Goal: Navigation & Orientation: Understand site structure

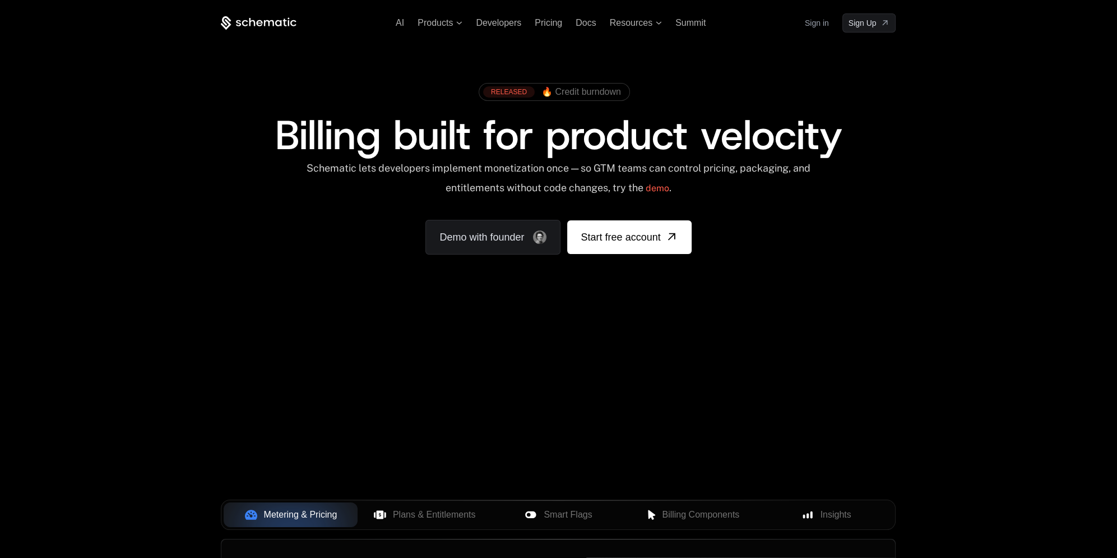
scroll to position [336, 0]
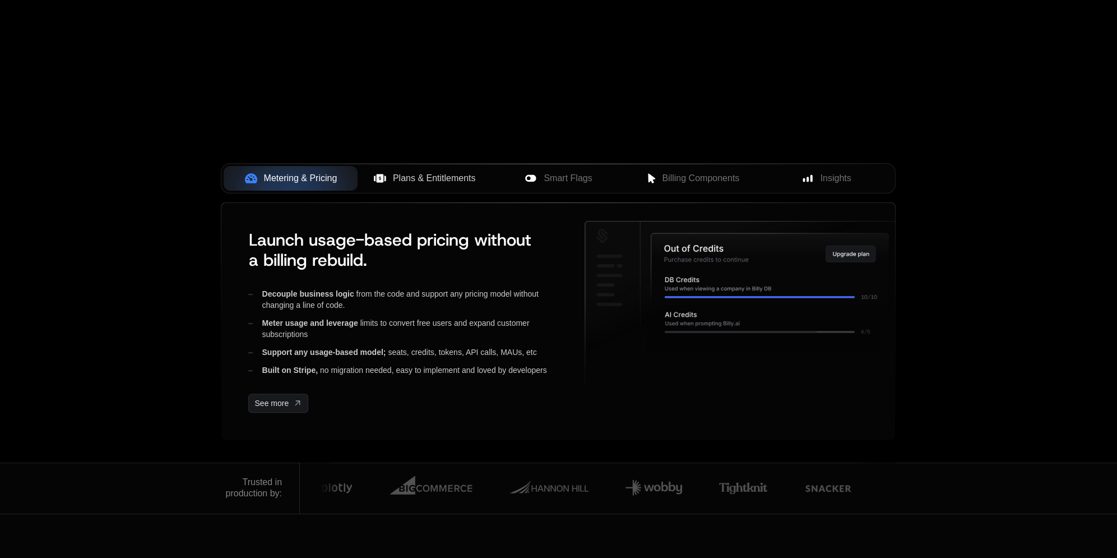
click at [441, 172] on span "Plans & Entitlements" at bounding box center [434, 178] width 83 height 13
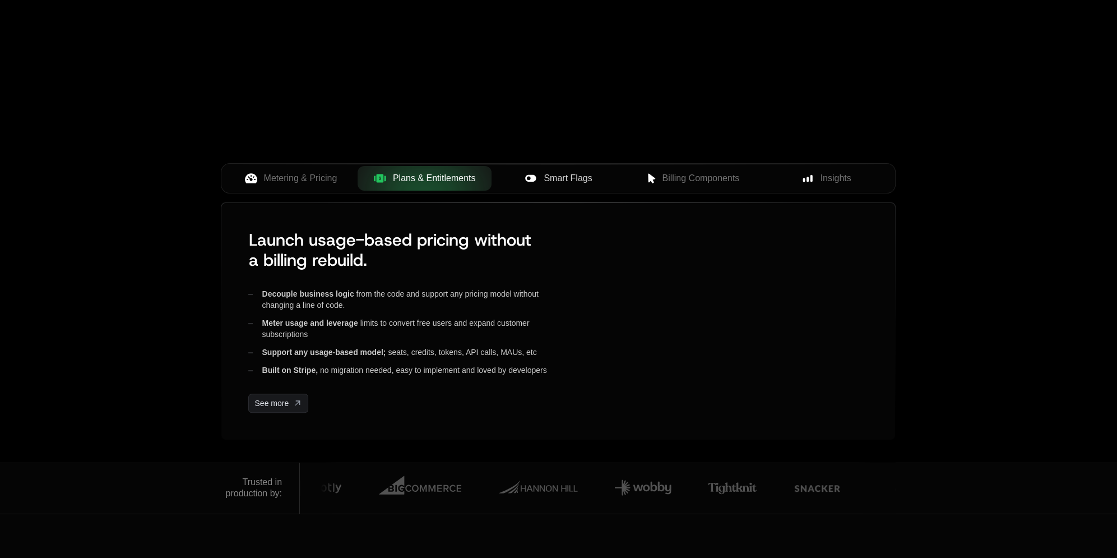
click at [558, 169] on button "Smart Flags" at bounding box center [559, 178] width 134 height 25
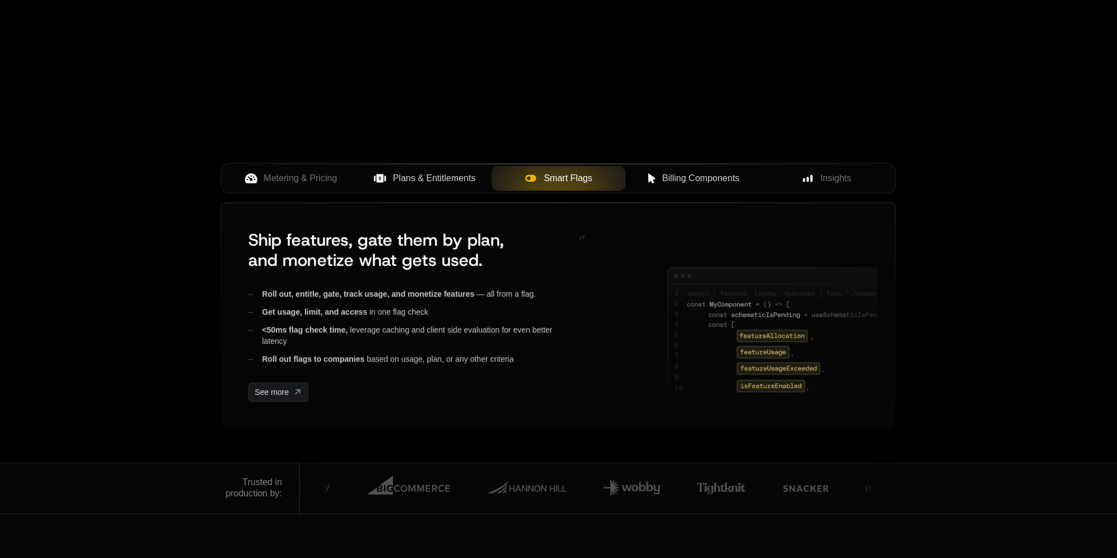
click at [693, 169] on button "Billing Components" at bounding box center [693, 178] width 134 height 25
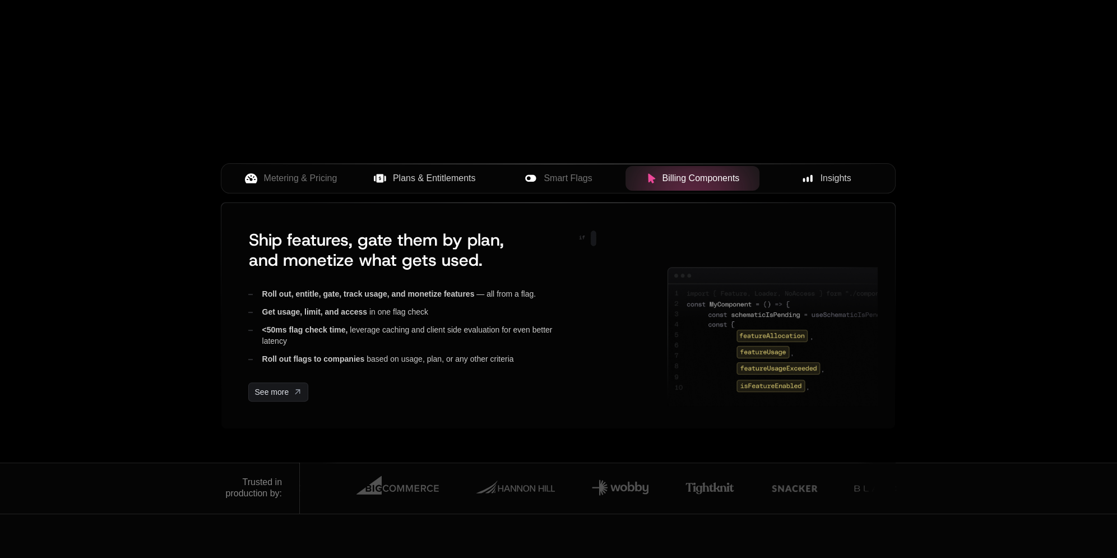
click at [838, 172] on span "Insights" at bounding box center [836, 178] width 31 height 13
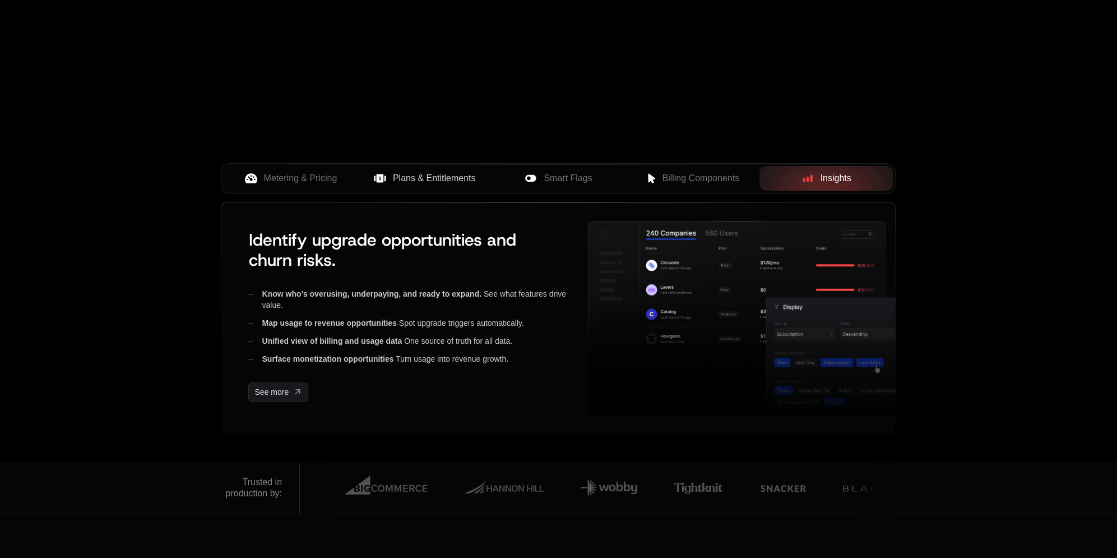
click at [430, 172] on span "Plans & Entitlements" at bounding box center [434, 178] width 83 height 13
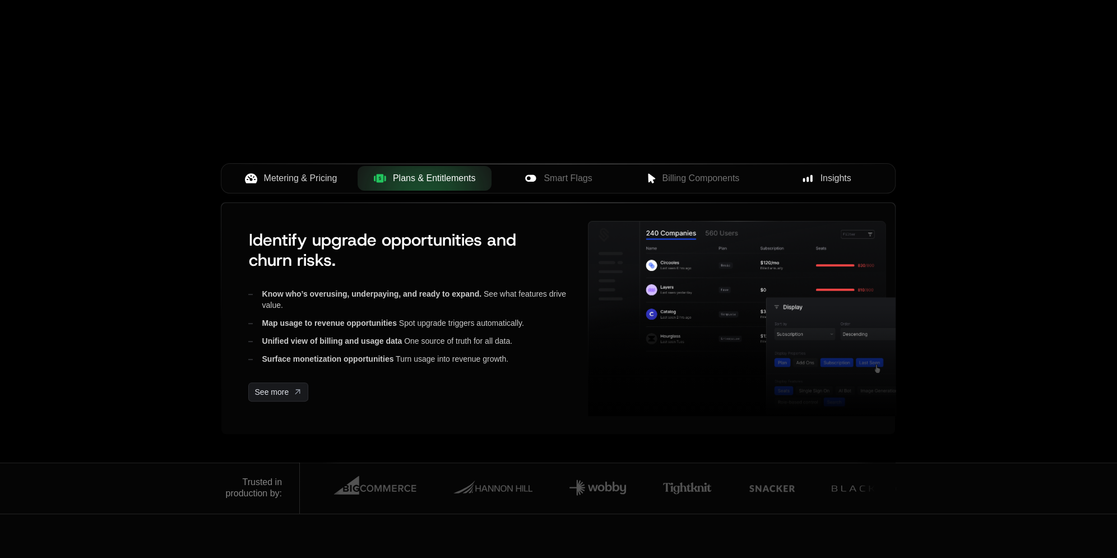
click at [302, 166] on button "Metering & Pricing" at bounding box center [291, 178] width 134 height 25
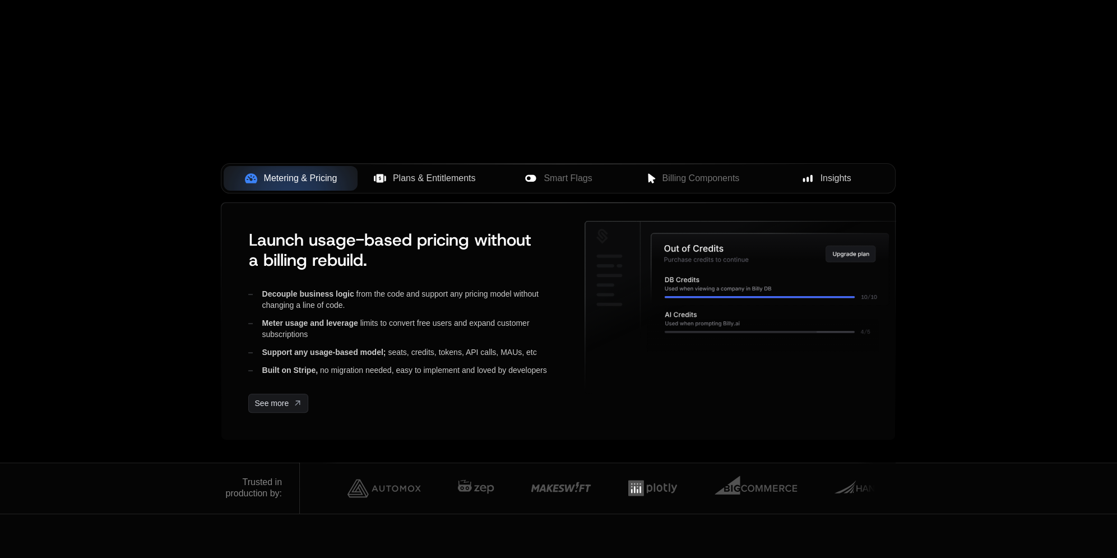
click at [450, 185] on button "Plans & Entitlements" at bounding box center [425, 178] width 134 height 25
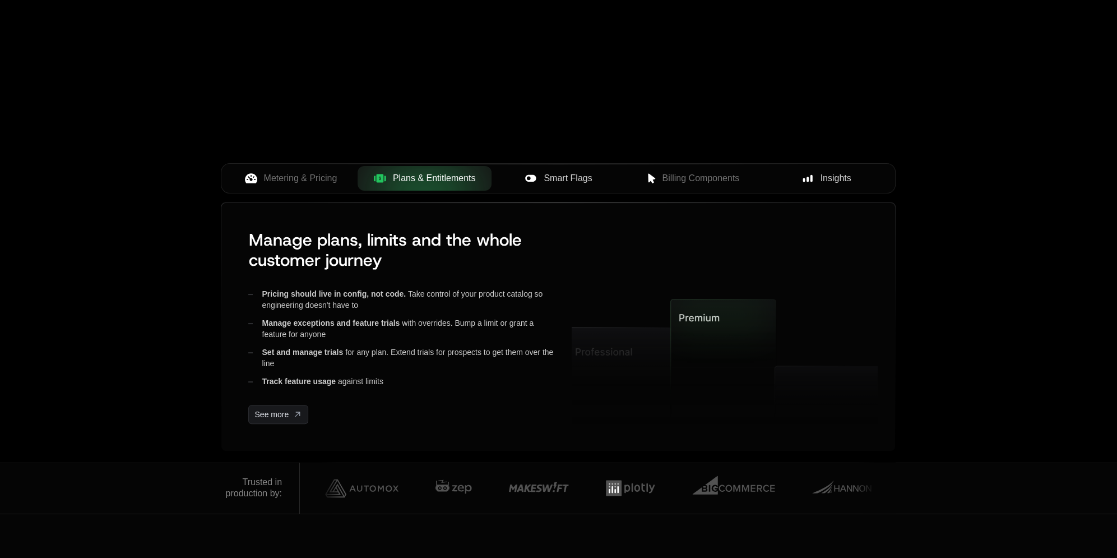
click at [592, 182] on div "Smart Flags" at bounding box center [559, 178] width 116 height 13
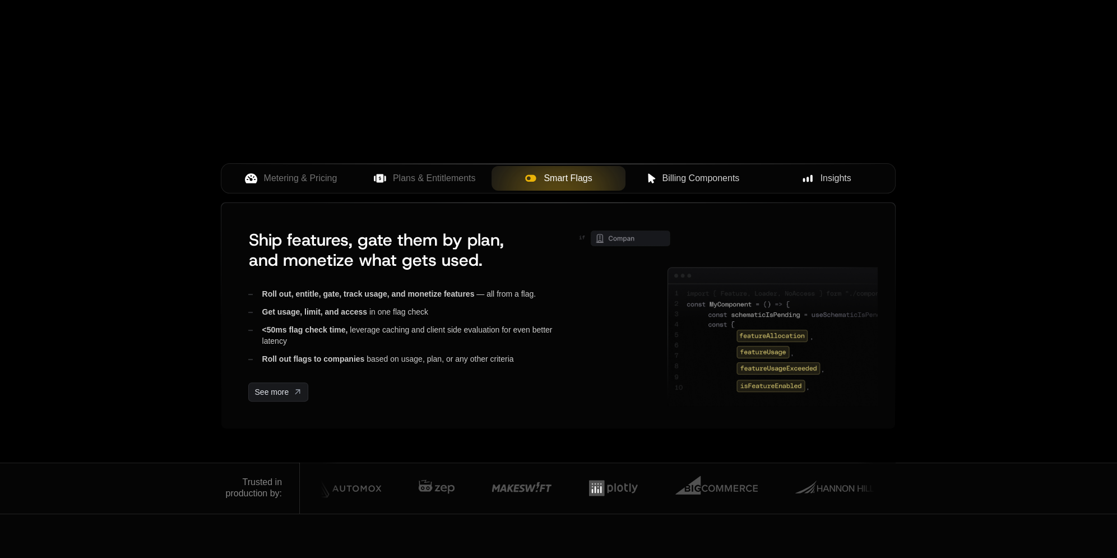
click at [726, 183] on span "Billing Components" at bounding box center [700, 178] width 77 height 13
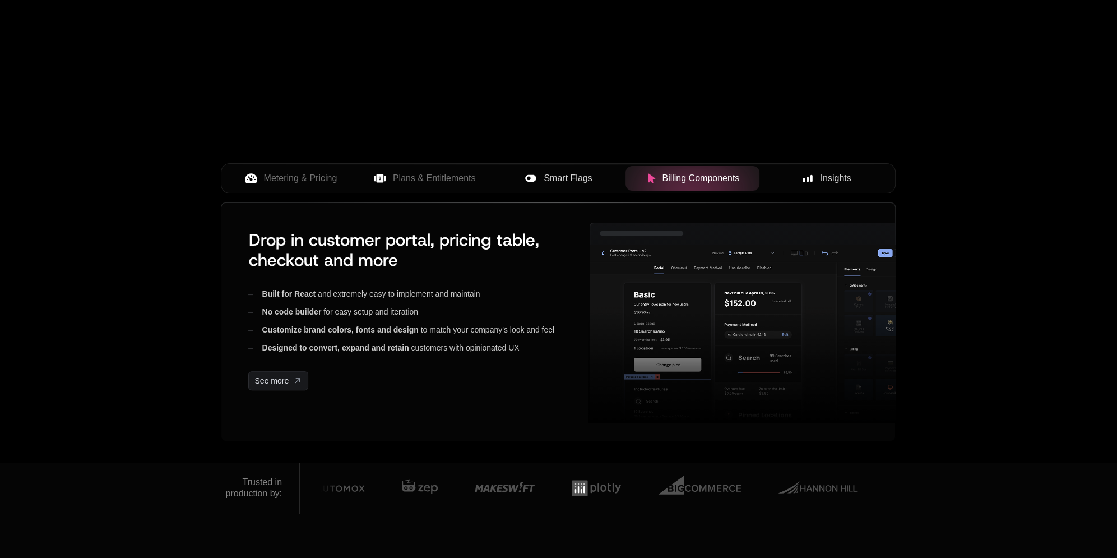
click at [815, 182] on div "Insights" at bounding box center [826, 178] width 116 height 13
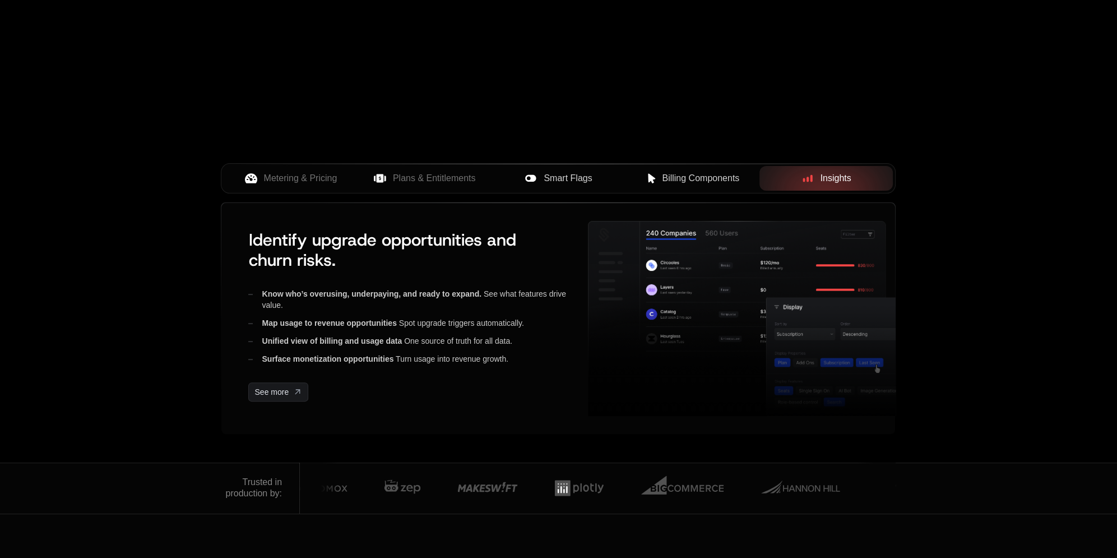
click at [568, 183] on span "Smart Flags" at bounding box center [568, 178] width 48 height 13
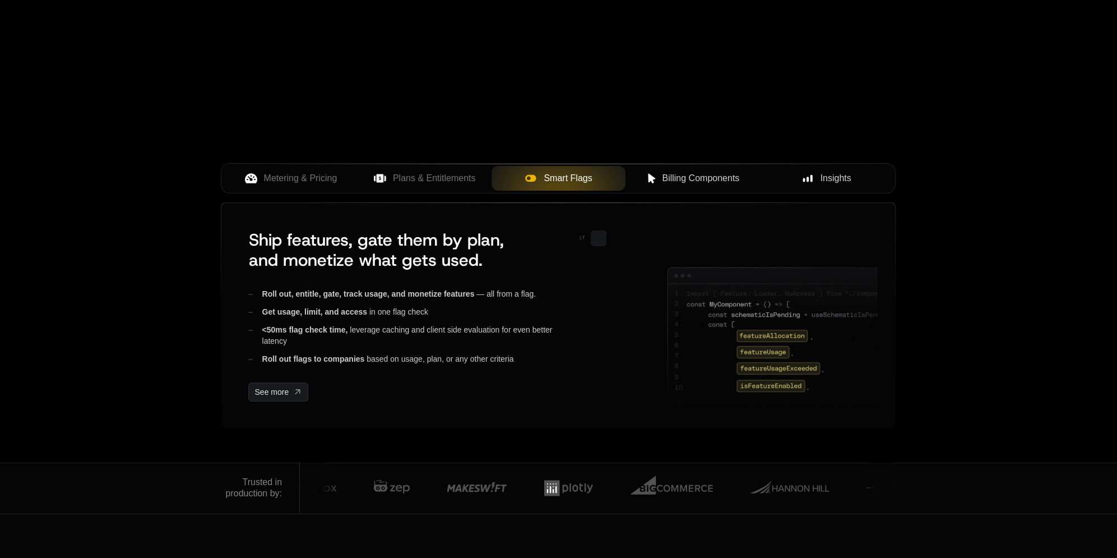
click at [429, 172] on span "Plans & Entitlements" at bounding box center [434, 178] width 83 height 13
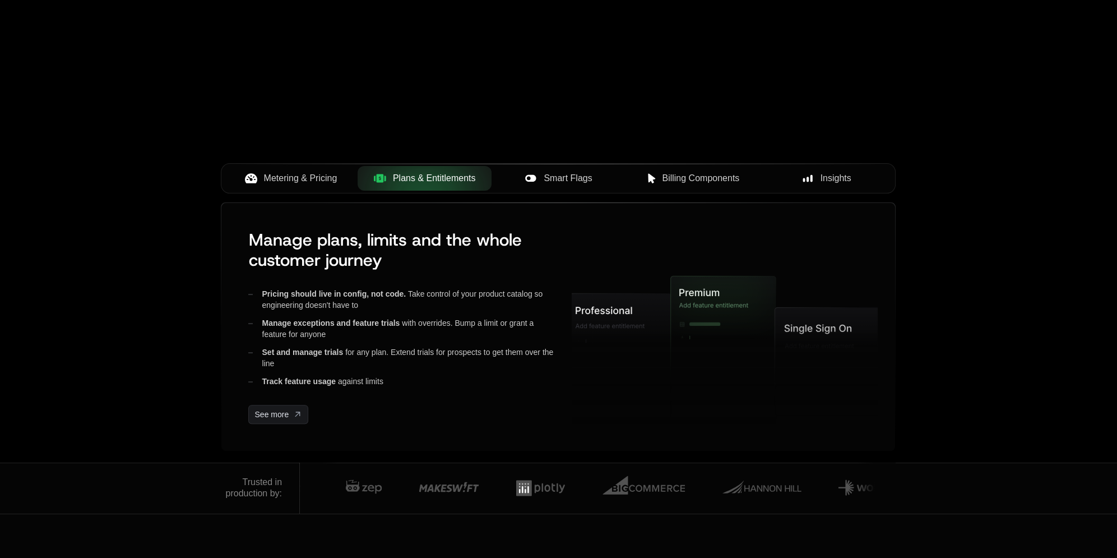
click at [273, 174] on span "Metering & Pricing" at bounding box center [300, 178] width 73 height 13
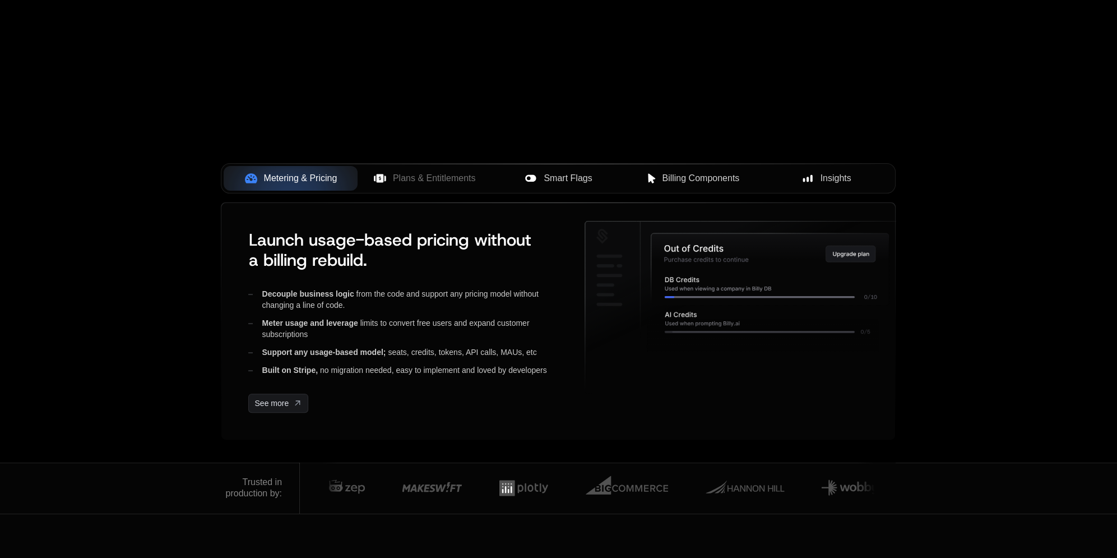
click at [590, 179] on span "Smart Flags" at bounding box center [568, 178] width 48 height 13
